Goal: Communication & Community: Answer question/provide support

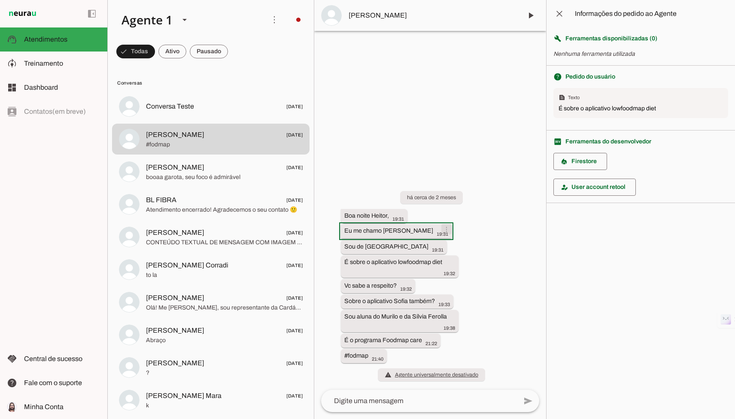
click at [436, 227] on span at bounding box center [446, 229] width 21 height 21
click at [417, 203] on whatsapp-system-message-bubble "há cerca de 2 meses" at bounding box center [431, 197] width 63 height 13
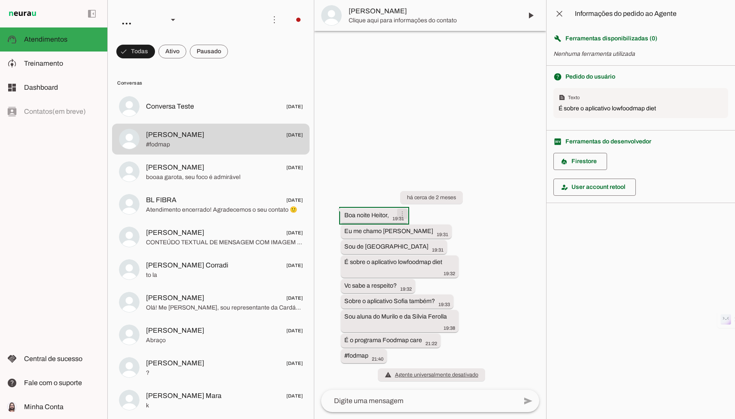
click at [404, 215] on span at bounding box center [402, 214] width 21 height 21
click at [712, 257] on md-item "edit Copy Full Prompt" at bounding box center [739, 267] width 54 height 41
